Goal: Navigation & Orientation: Understand site structure

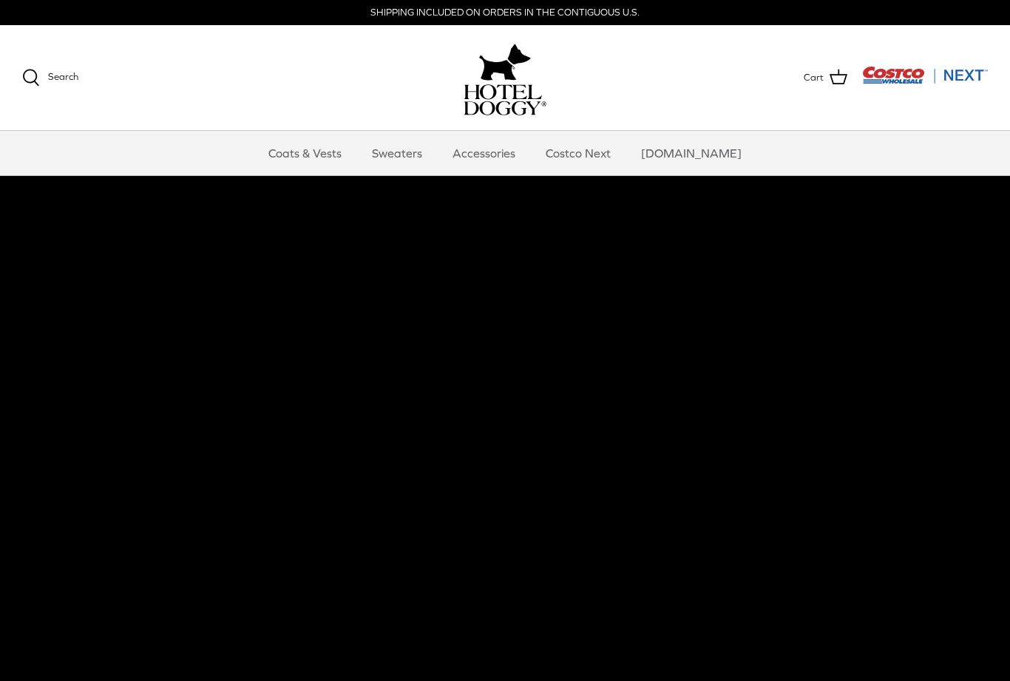
click at [320, 152] on link "Coats & Vests" at bounding box center [305, 153] width 100 height 44
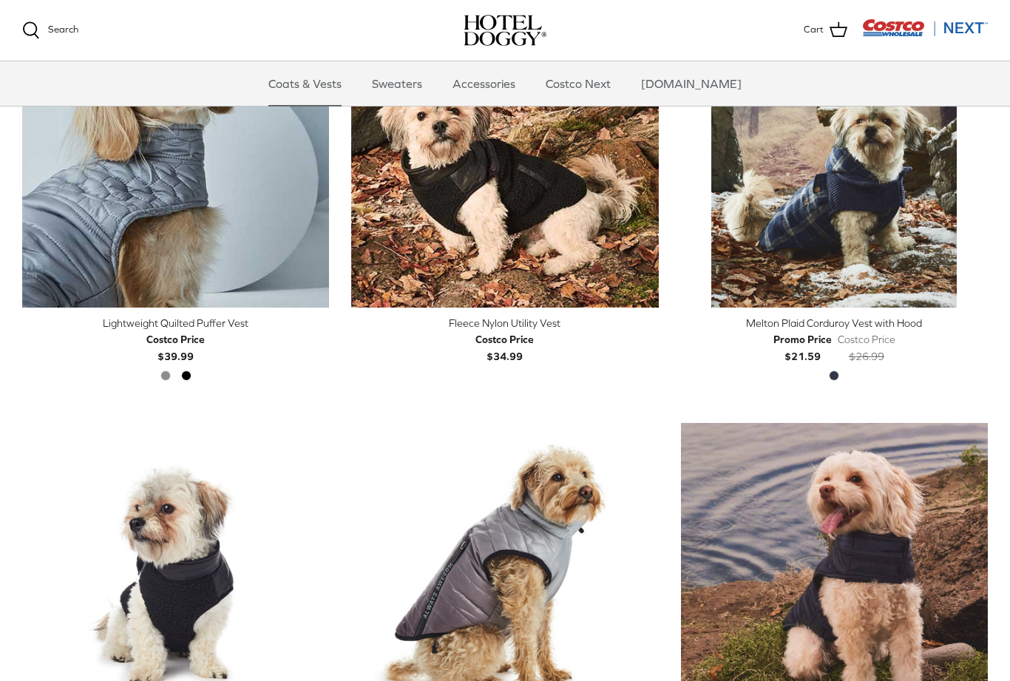
scroll to position [1716, 0]
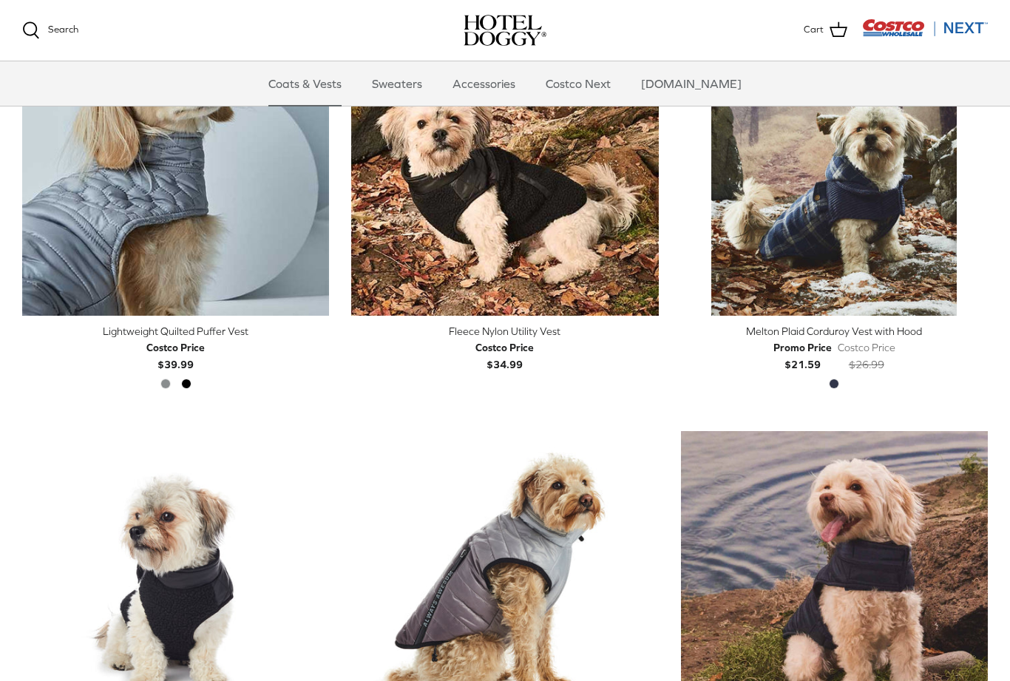
click at [411, 84] on link "Sweaters" at bounding box center [397, 83] width 77 height 44
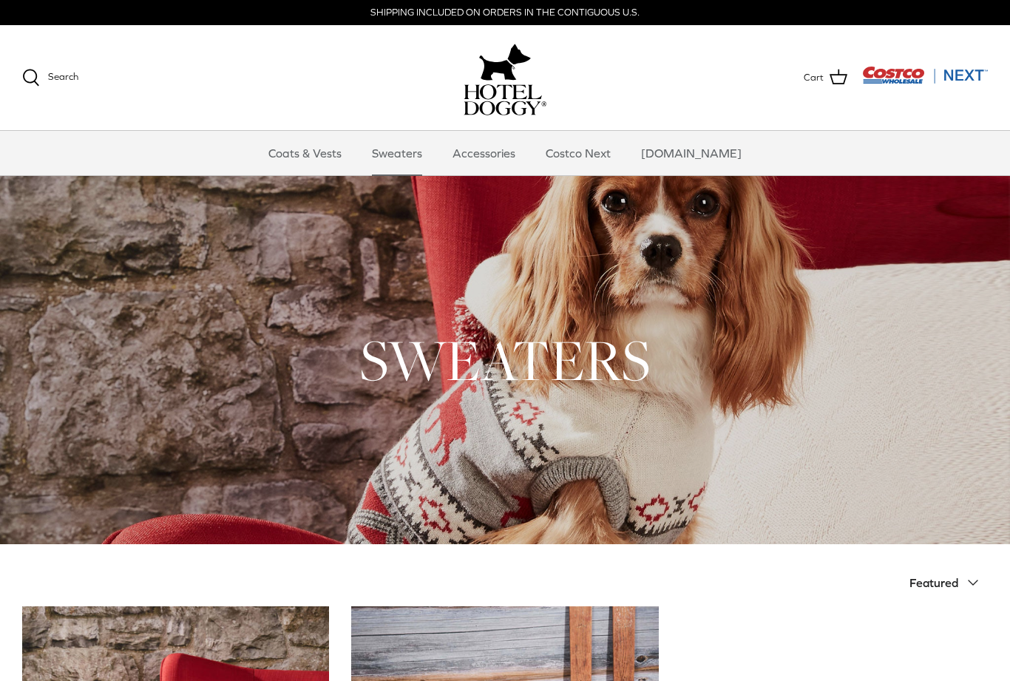
click at [506, 146] on link "Accessories" at bounding box center [484, 153] width 90 height 44
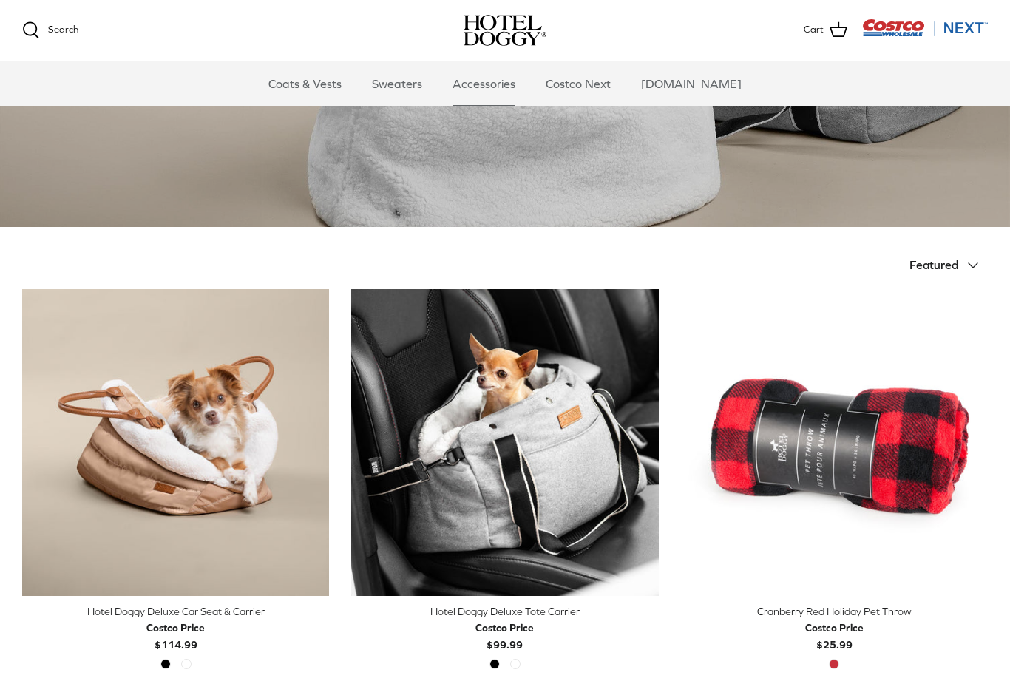
scroll to position [163, 0]
